Goal: Task Accomplishment & Management: Manage account settings

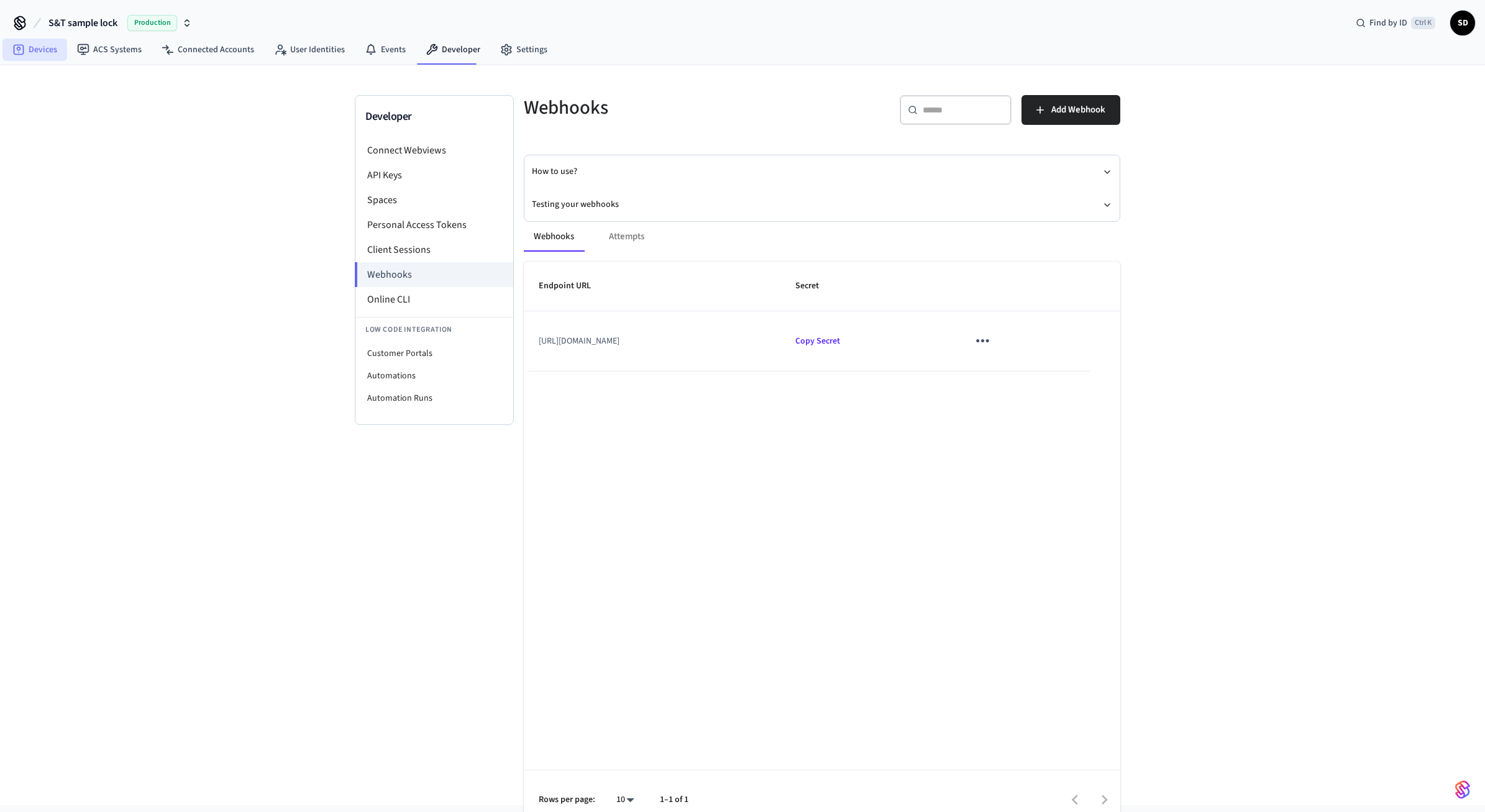
click at [54, 47] on link "Devices" at bounding box center [35, 50] width 65 height 22
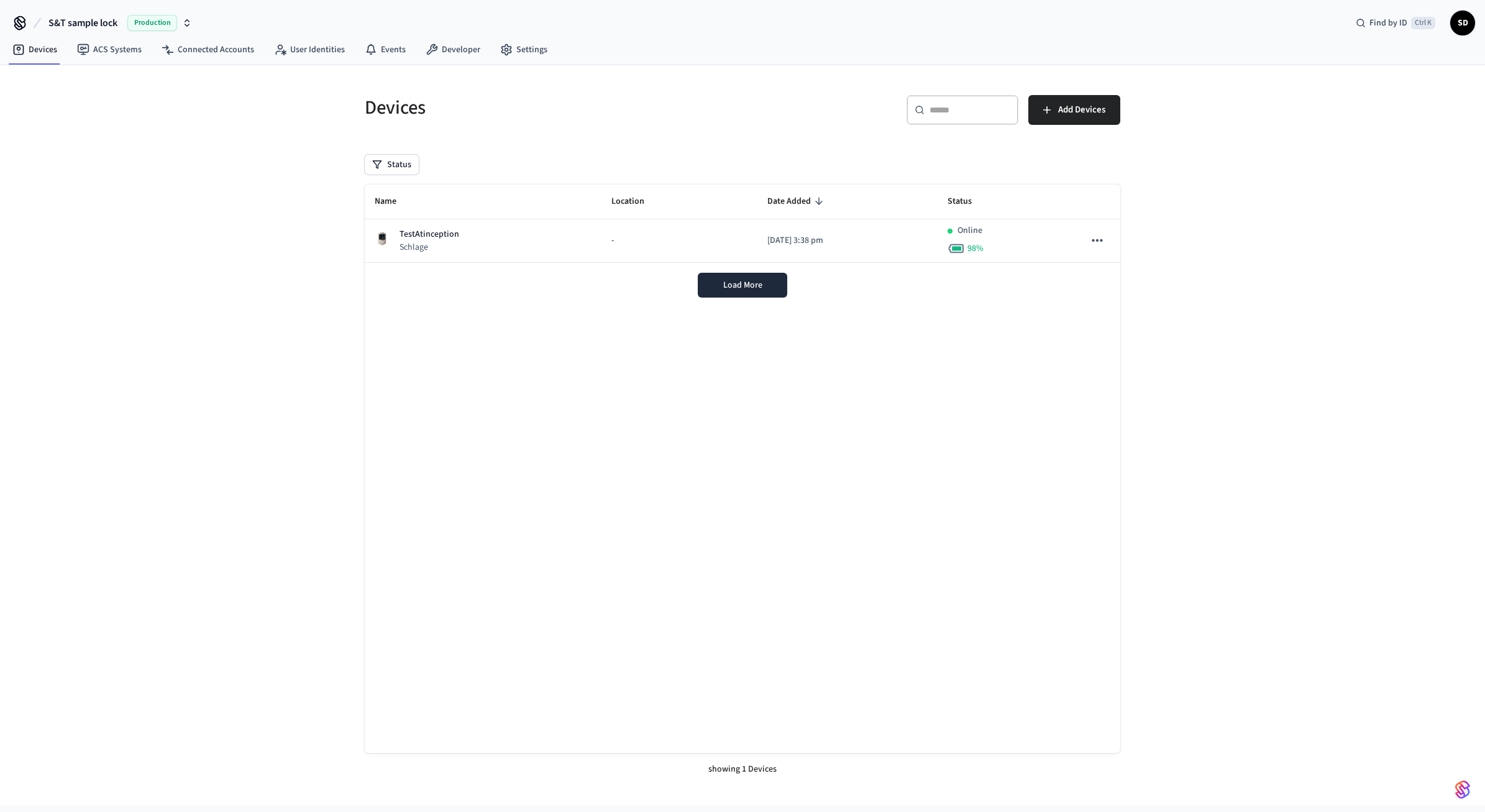
click at [159, 22] on span "Production" at bounding box center [152, 23] width 50 height 16
click at [93, 128] on div "[PERSON_NAME] Sandbox Sandbox" at bounding box center [103, 127] width 170 height 16
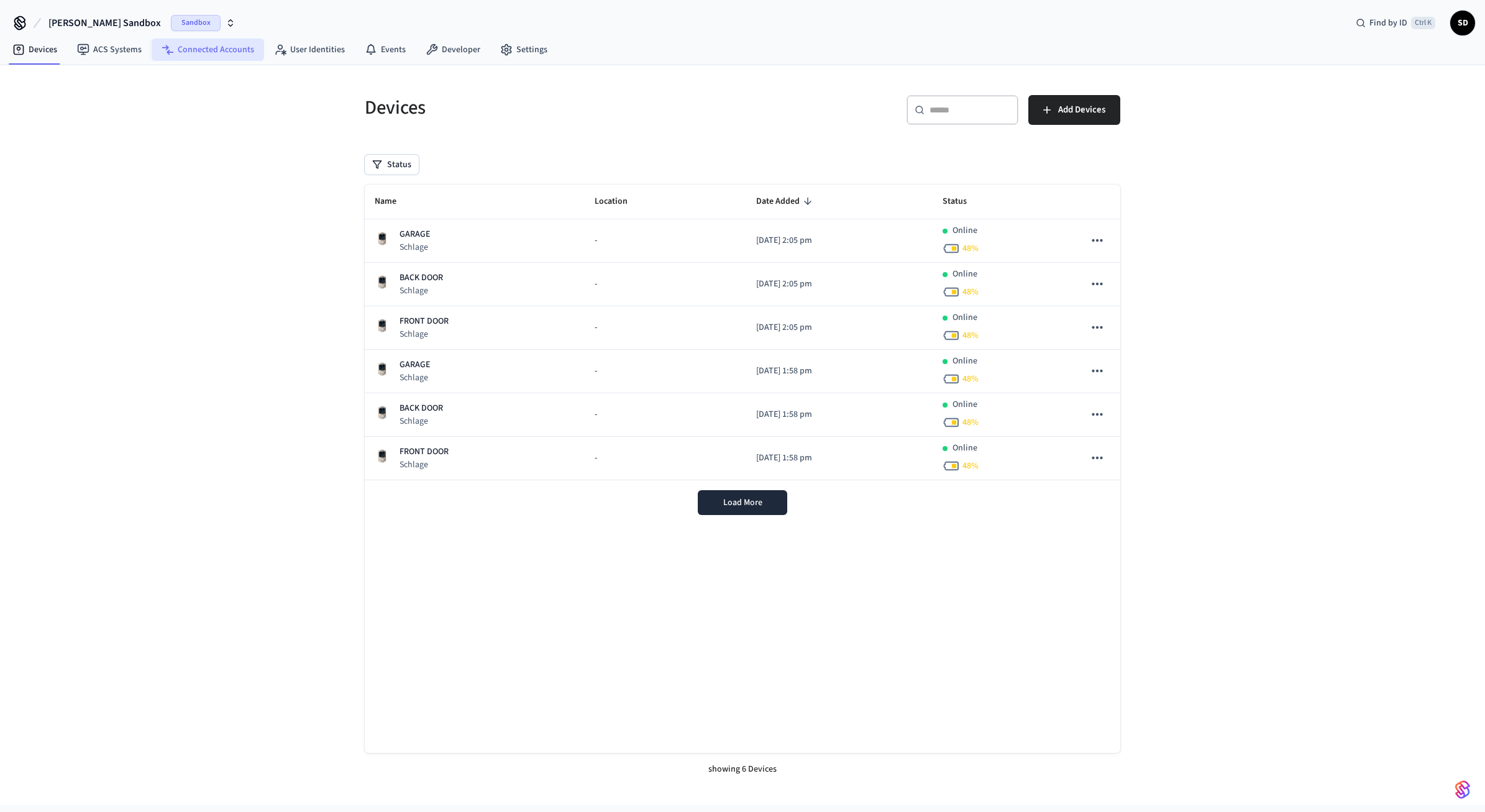
click at [206, 44] on link "Connected Accounts" at bounding box center [208, 50] width 112 height 22
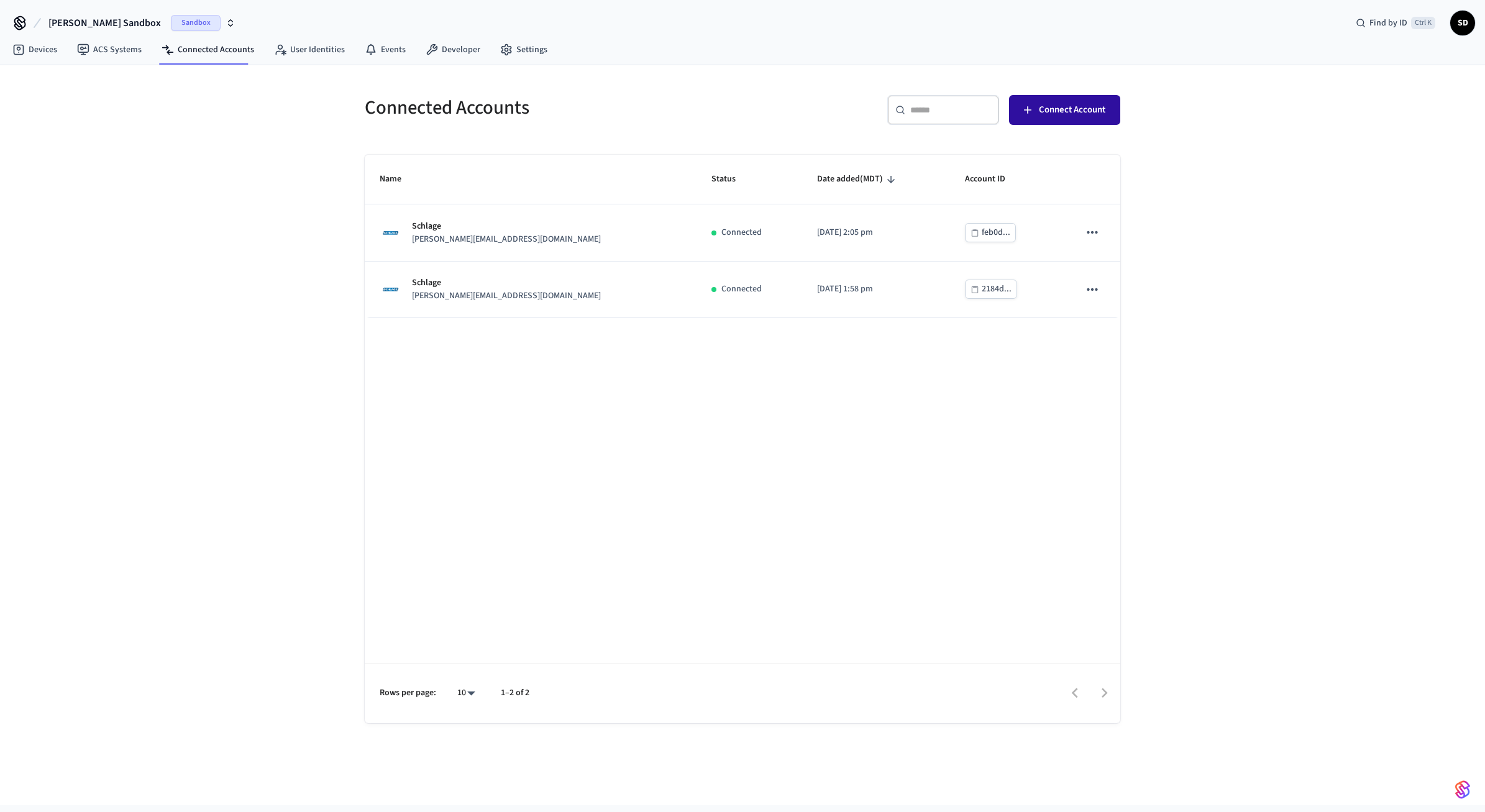
click at [1075, 102] on button "Connect Account" at bounding box center [1064, 110] width 111 height 30
click at [1083, 111] on span "Connect Account" at bounding box center [1072, 110] width 67 height 16
click at [1257, 194] on div "Connected Accounts ​ ​ Connect Account Name Status Date added (MDT) Account ID …" at bounding box center [742, 435] width 1485 height 740
click at [209, 188] on div "Connected Accounts ​ ​ Connect Account Name Status Date added (MDT) Account ID …" at bounding box center [742, 435] width 1485 height 740
click at [58, 50] on link "Devices" at bounding box center [35, 50] width 65 height 22
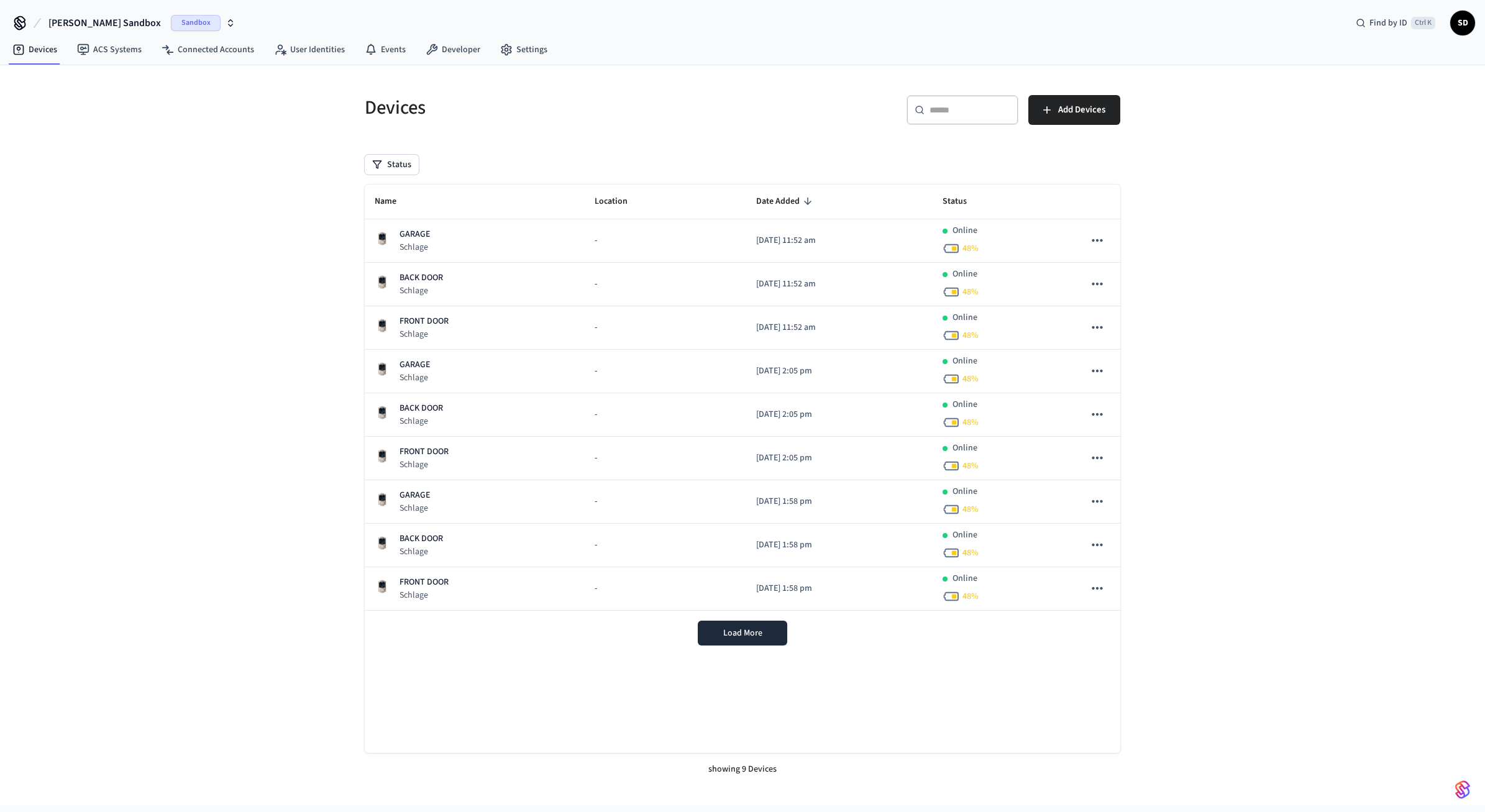
click at [1328, 131] on div "Devices ​ ​ Add Devices Status Name Location Date Added Status GARAGE Schlage -…" at bounding box center [742, 435] width 1485 height 740
